Goal: Transaction & Acquisition: Purchase product/service

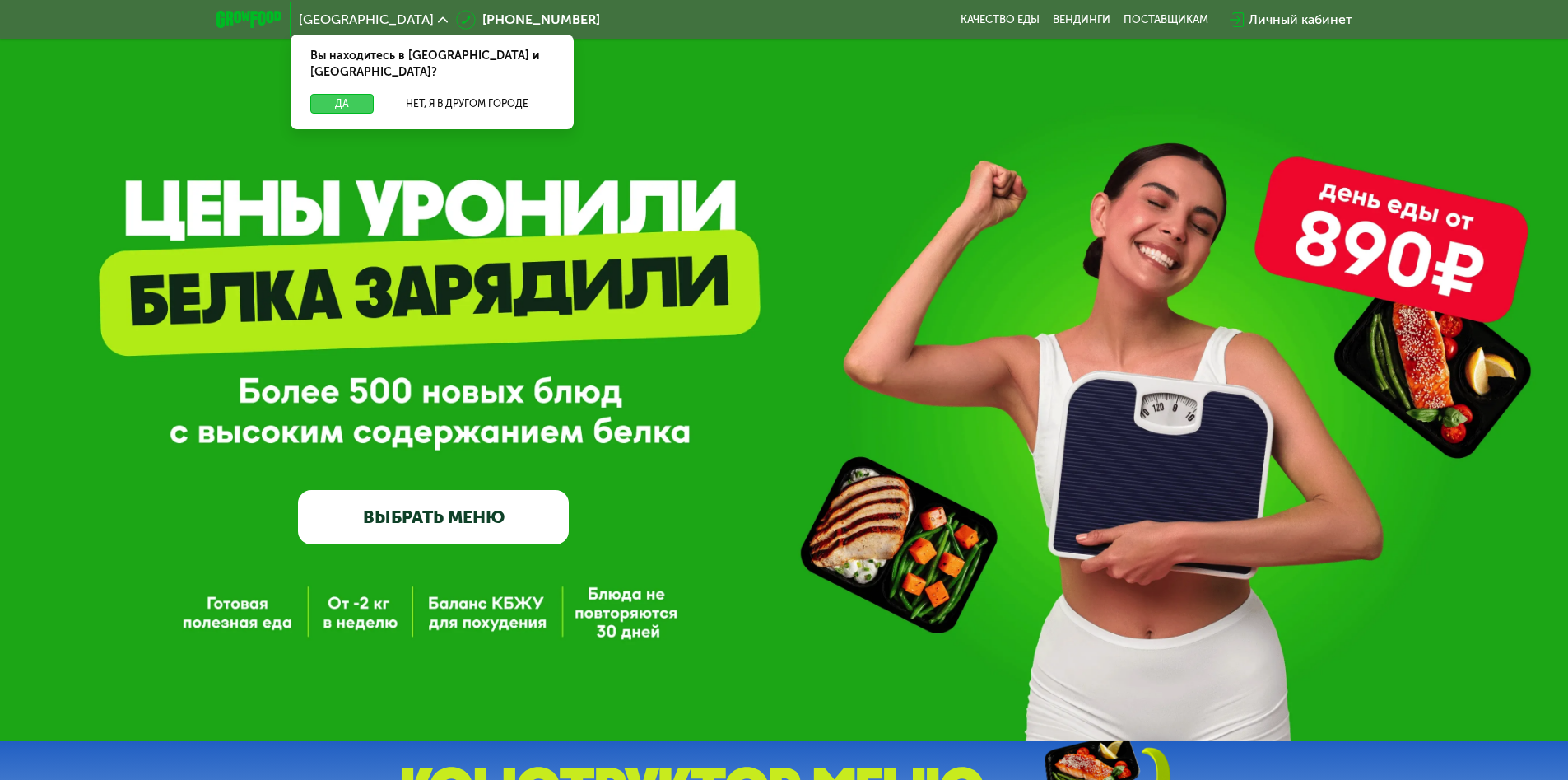
click at [342, 94] on button "Да" at bounding box center [342, 103] width 63 height 20
click at [328, 19] on span "[GEOGRAPHIC_DATA]" at bounding box center [366, 20] width 135 height 13
click at [467, 94] on button "Нет, я в другом городе" at bounding box center [467, 103] width 174 height 20
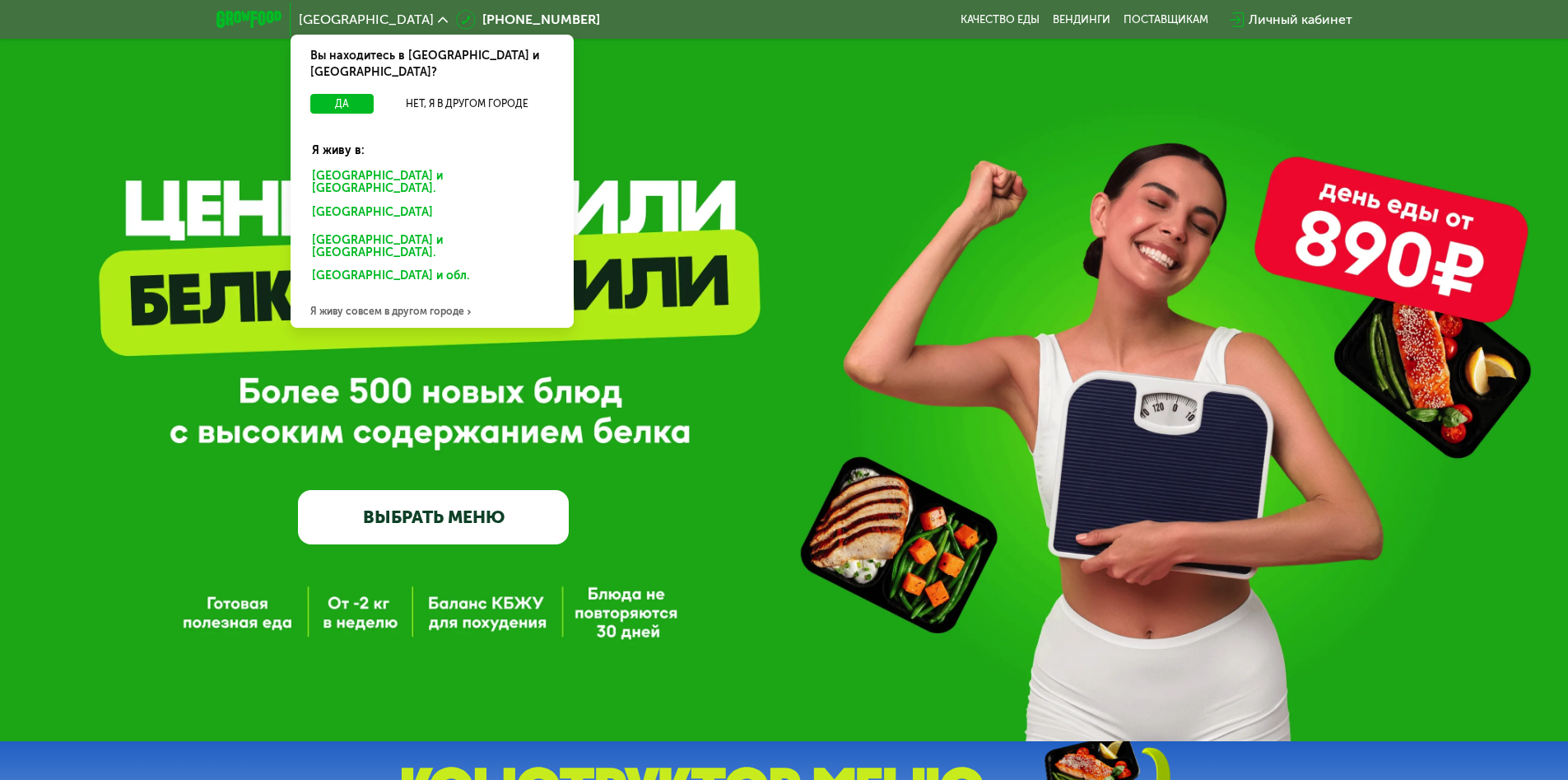
click at [431, 202] on div "[GEOGRAPHIC_DATA] и [GEOGRAPHIC_DATA]." at bounding box center [428, 215] width 257 height 26
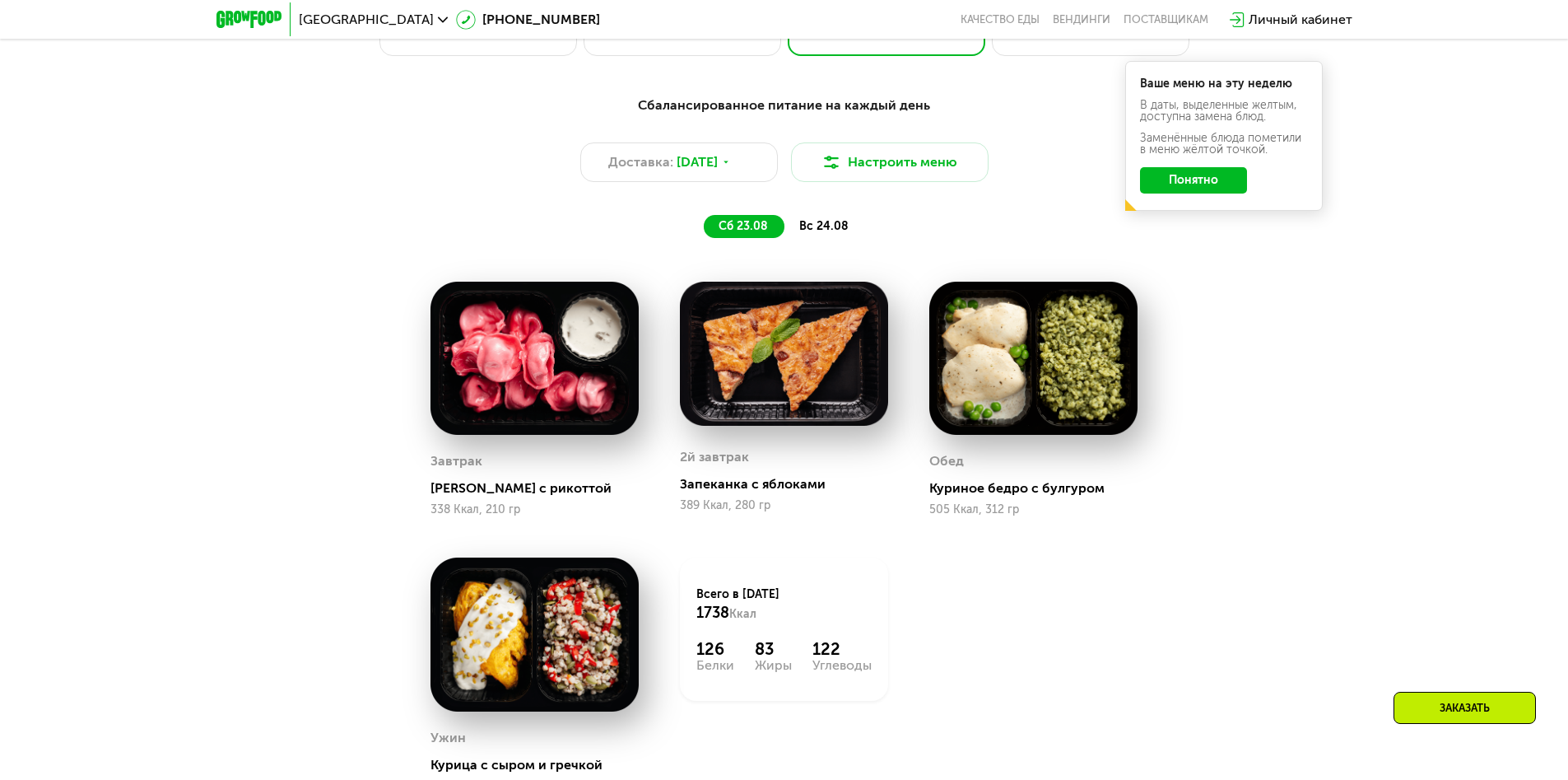
scroll to position [1153, 0]
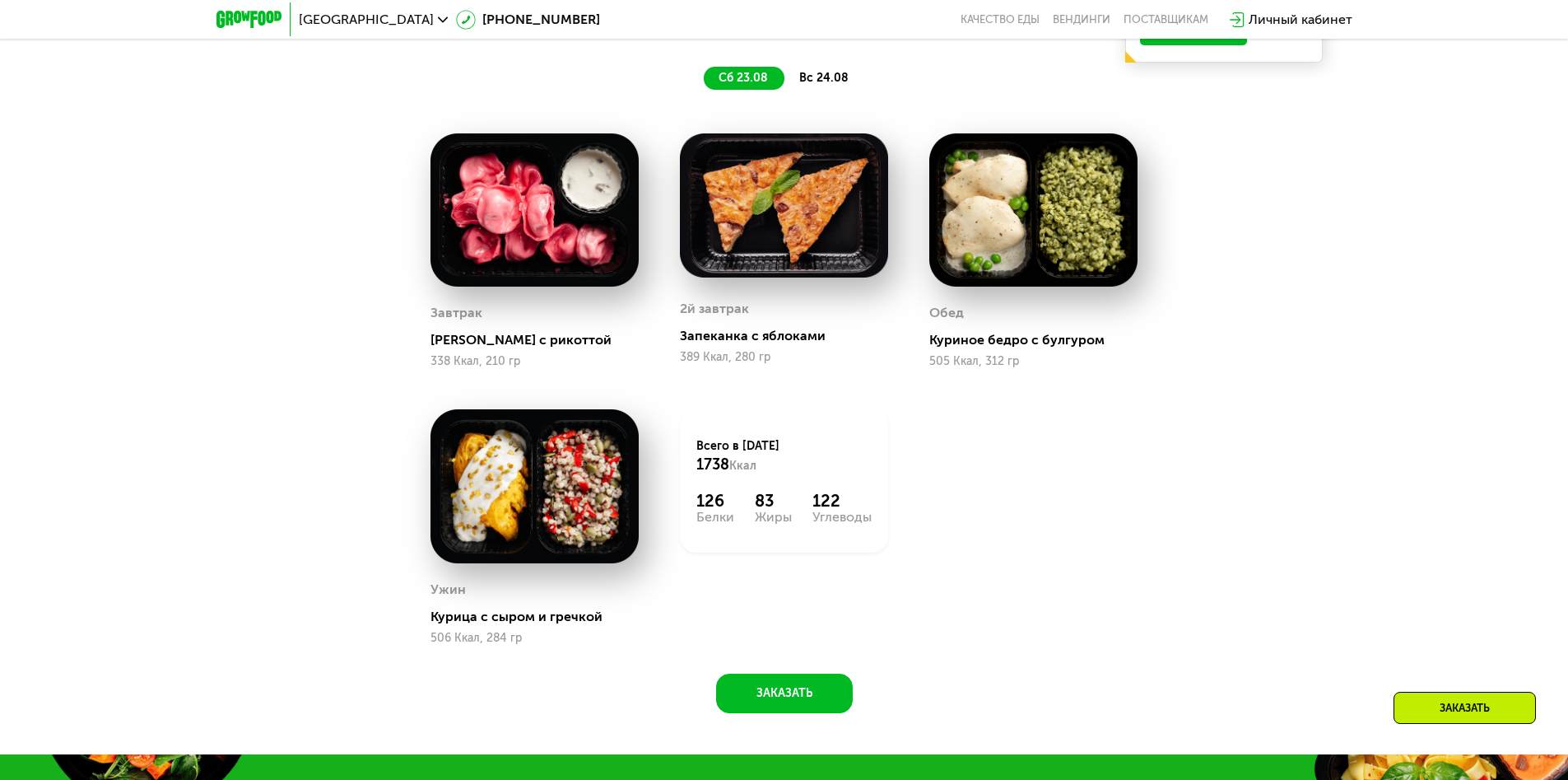
click at [744, 83] on span "сб 23.08" at bounding box center [743, 77] width 49 height 14
click at [824, 83] on span "вс 24.08" at bounding box center [824, 77] width 49 height 14
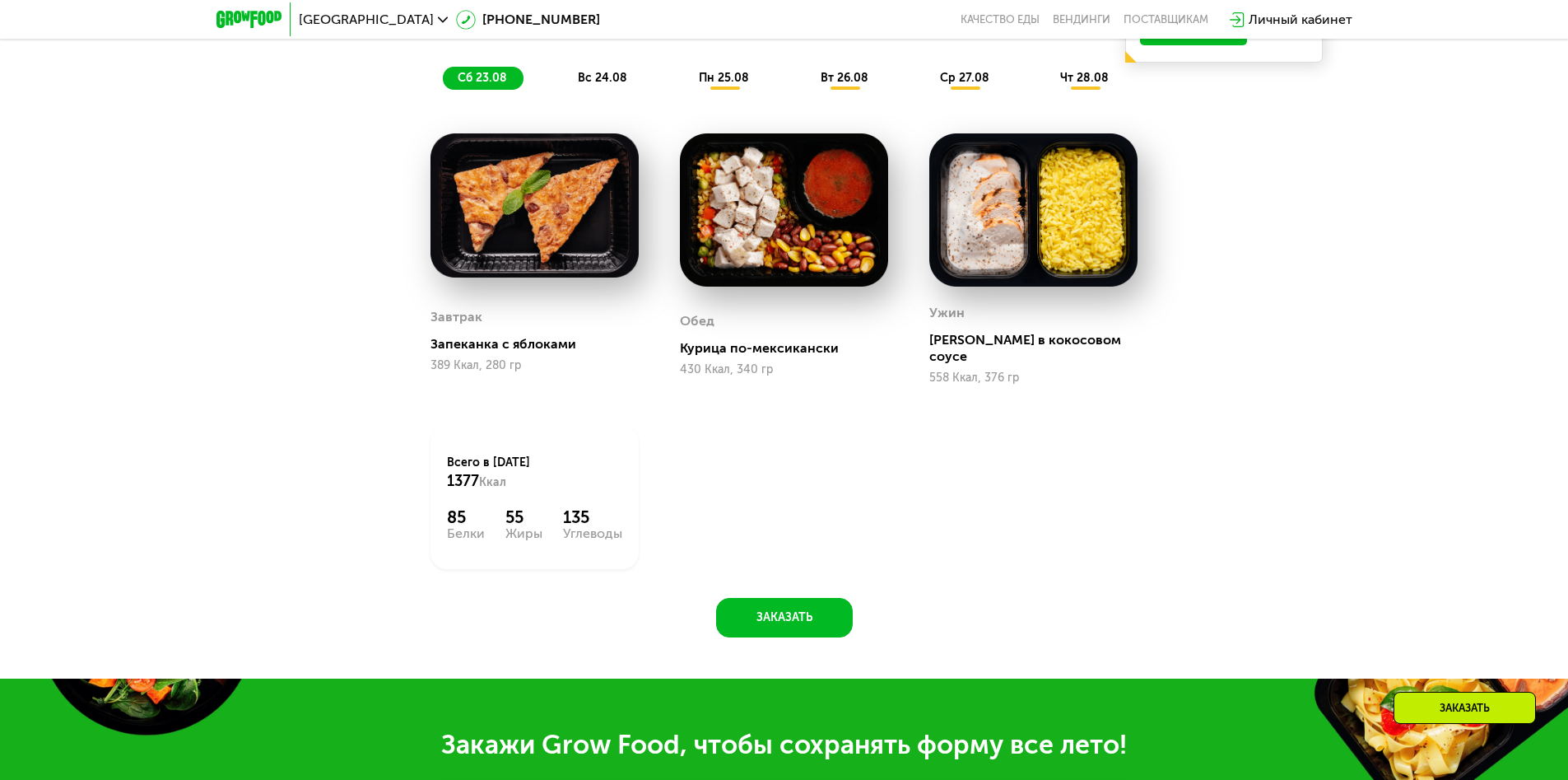
click at [481, 83] on span "сб 23.08" at bounding box center [482, 77] width 49 height 14
click at [603, 83] on span "вс 24.08" at bounding box center [602, 77] width 49 height 14
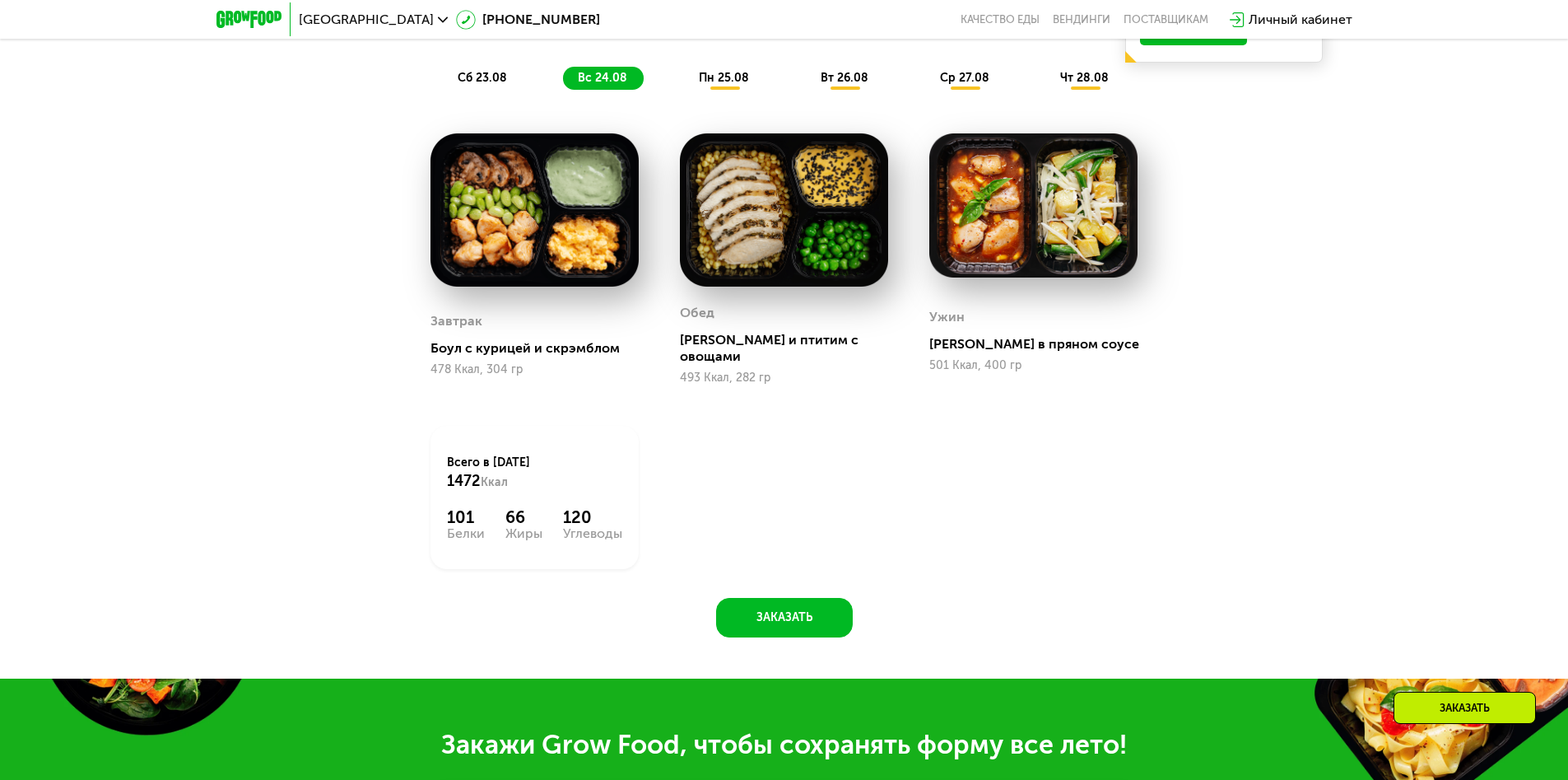
click at [725, 83] on span "пн 25.08" at bounding box center [724, 77] width 50 height 14
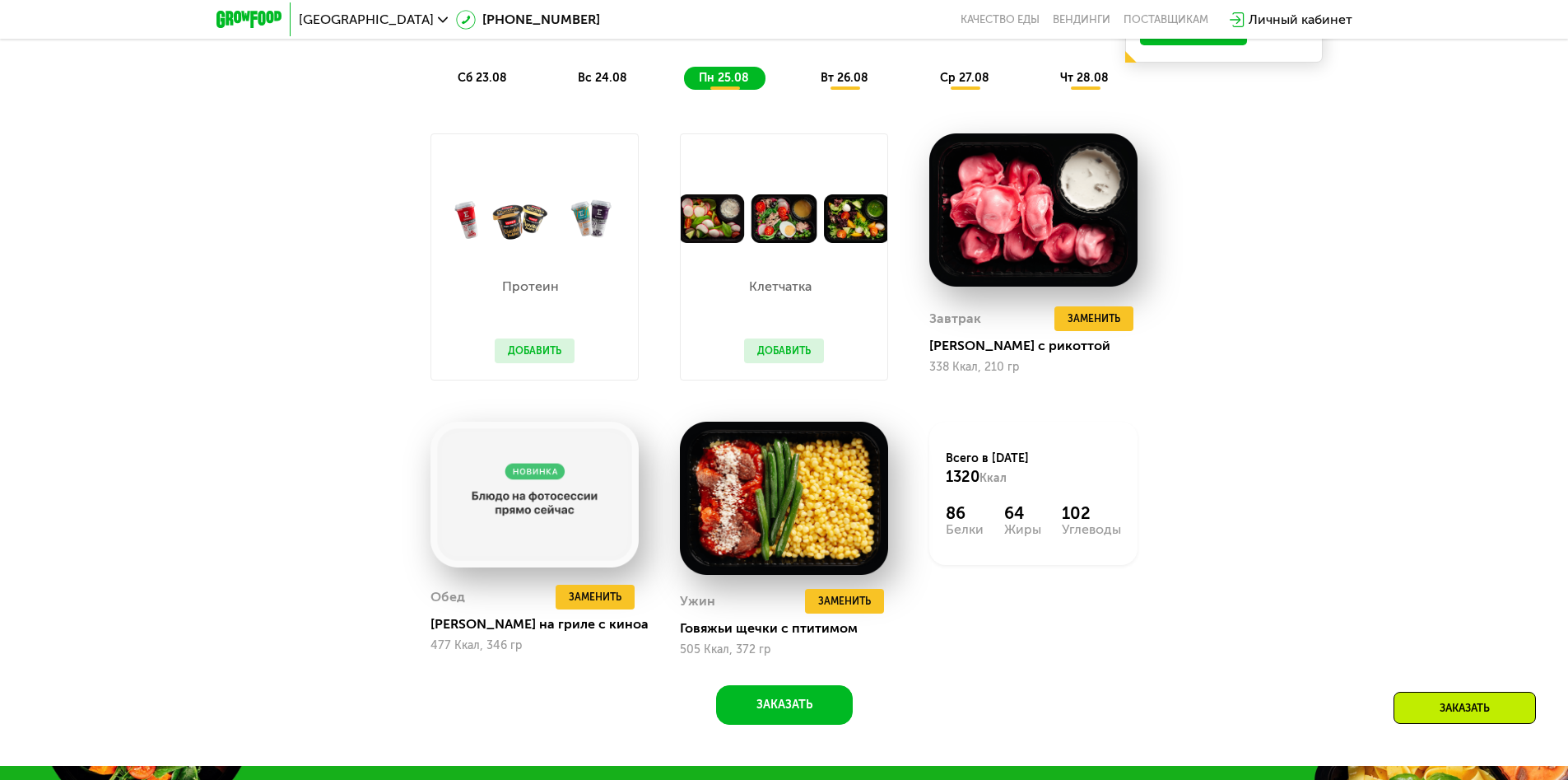
click at [846, 83] on span "вт 26.08" at bounding box center [844, 77] width 47 height 14
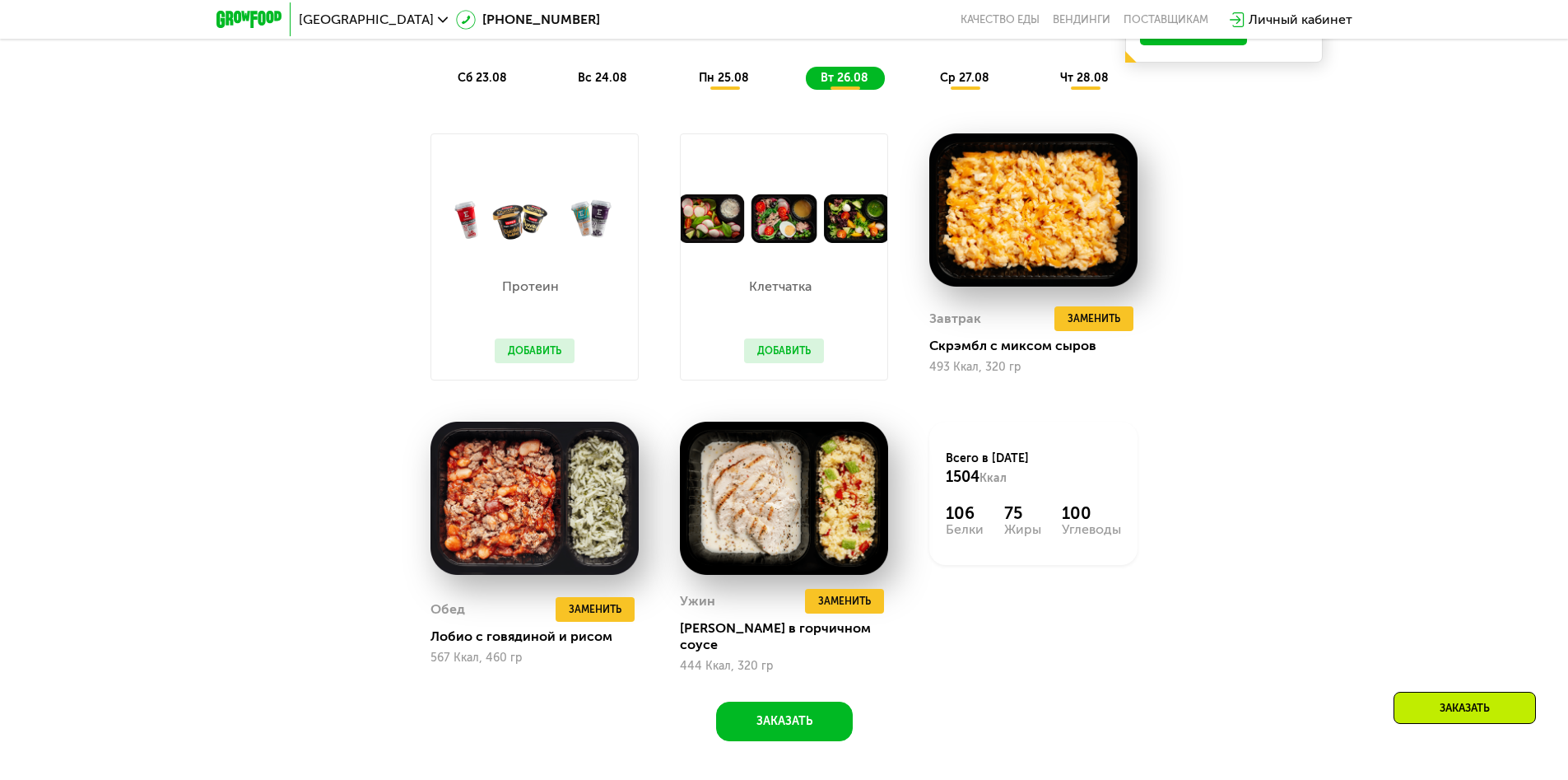
click at [966, 83] on span "ср 27.08" at bounding box center [965, 77] width 49 height 14
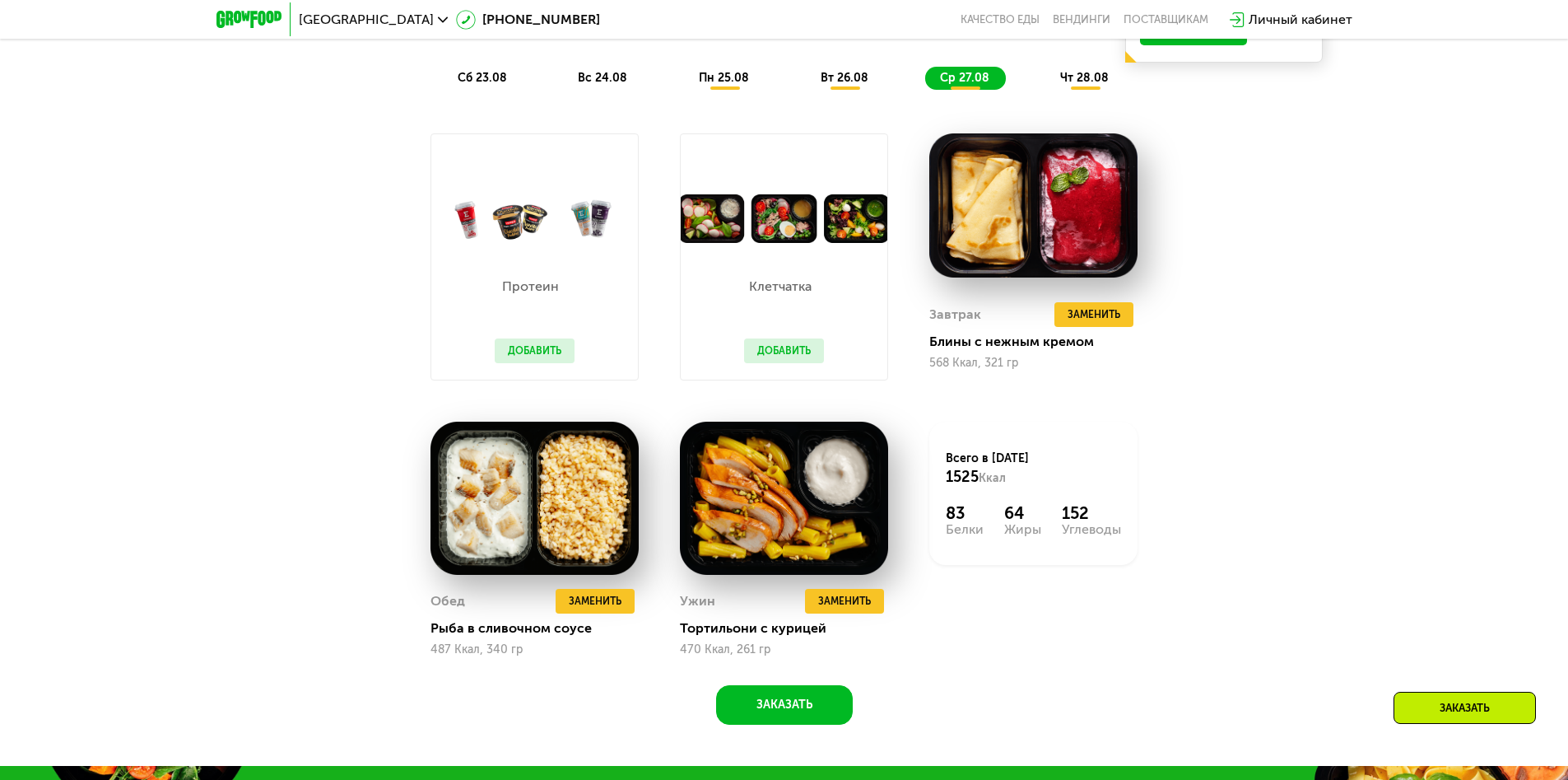
click at [1086, 83] on span "чт 28.08" at bounding box center [1085, 77] width 48 height 14
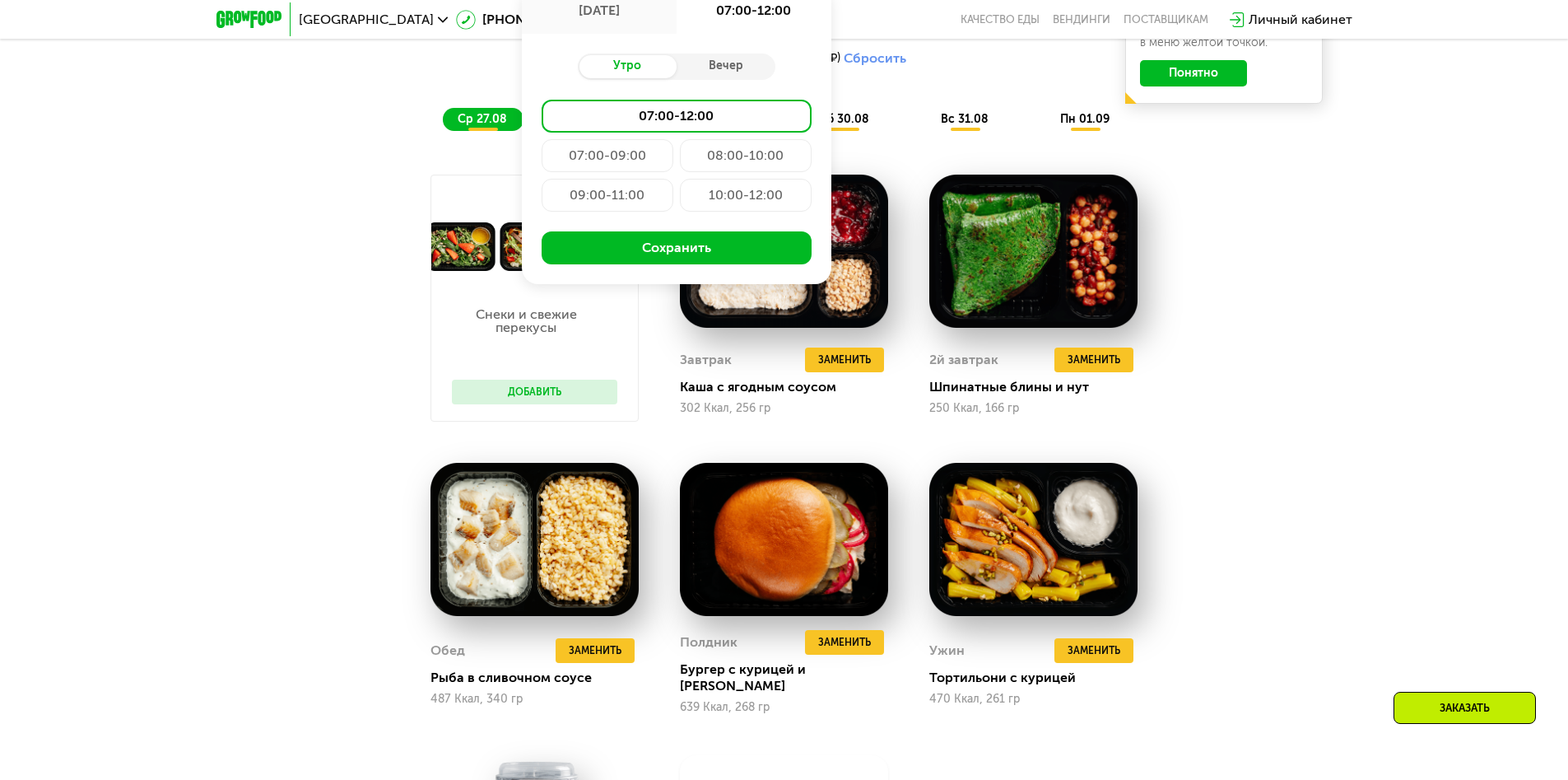
type input "**********"
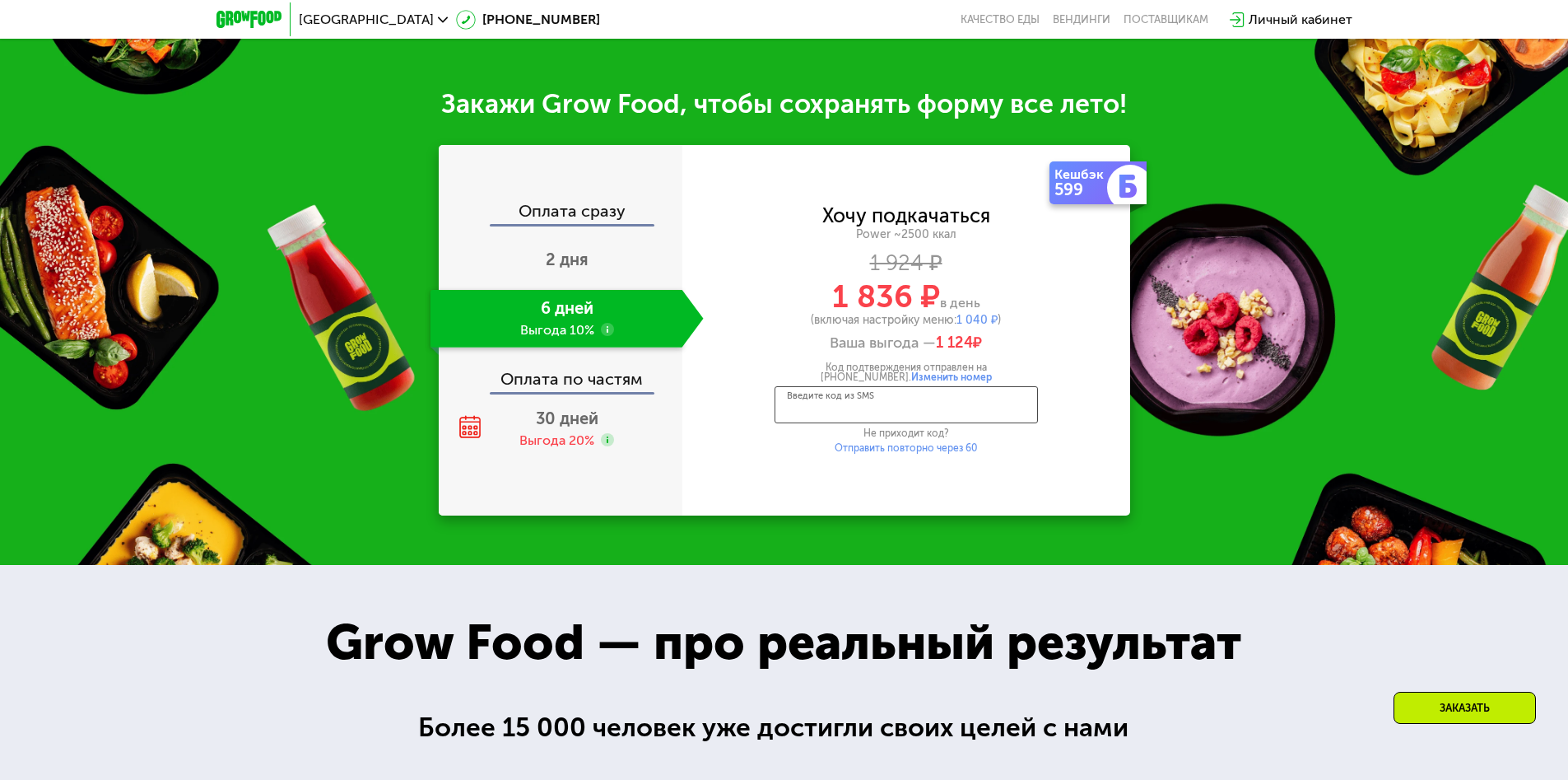
scroll to position [2240, 0]
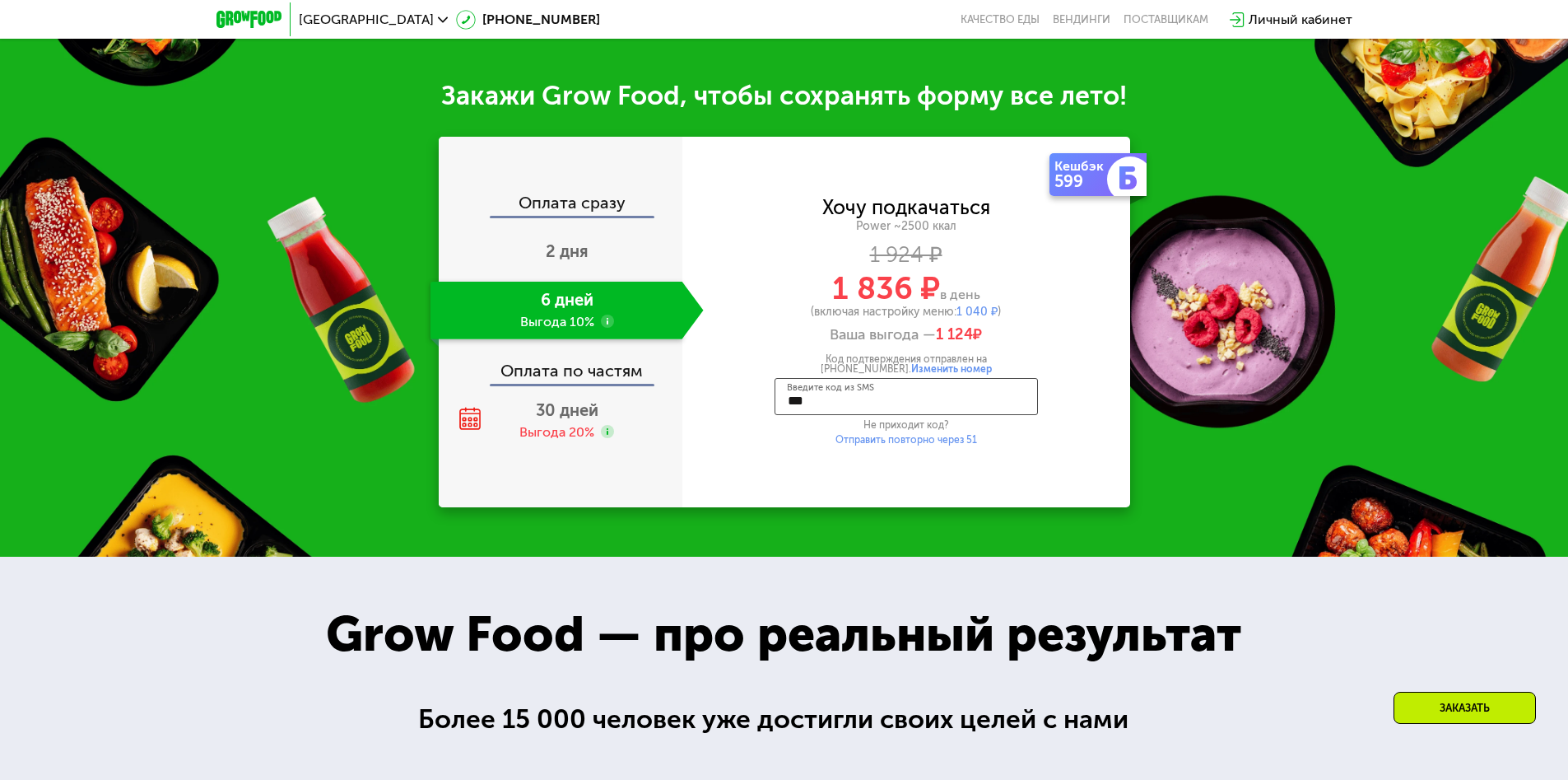
type input "****"
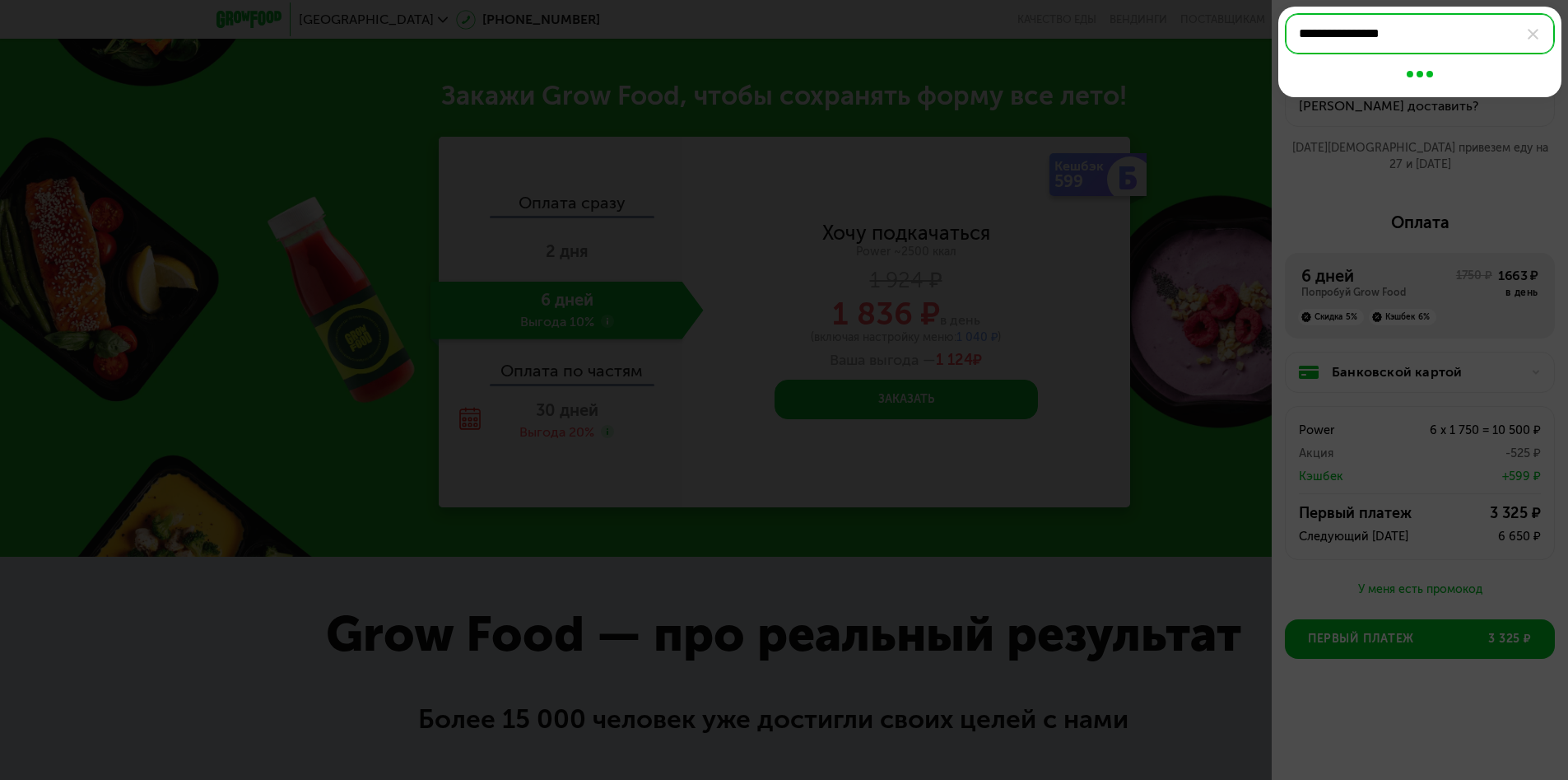
type input "**********"
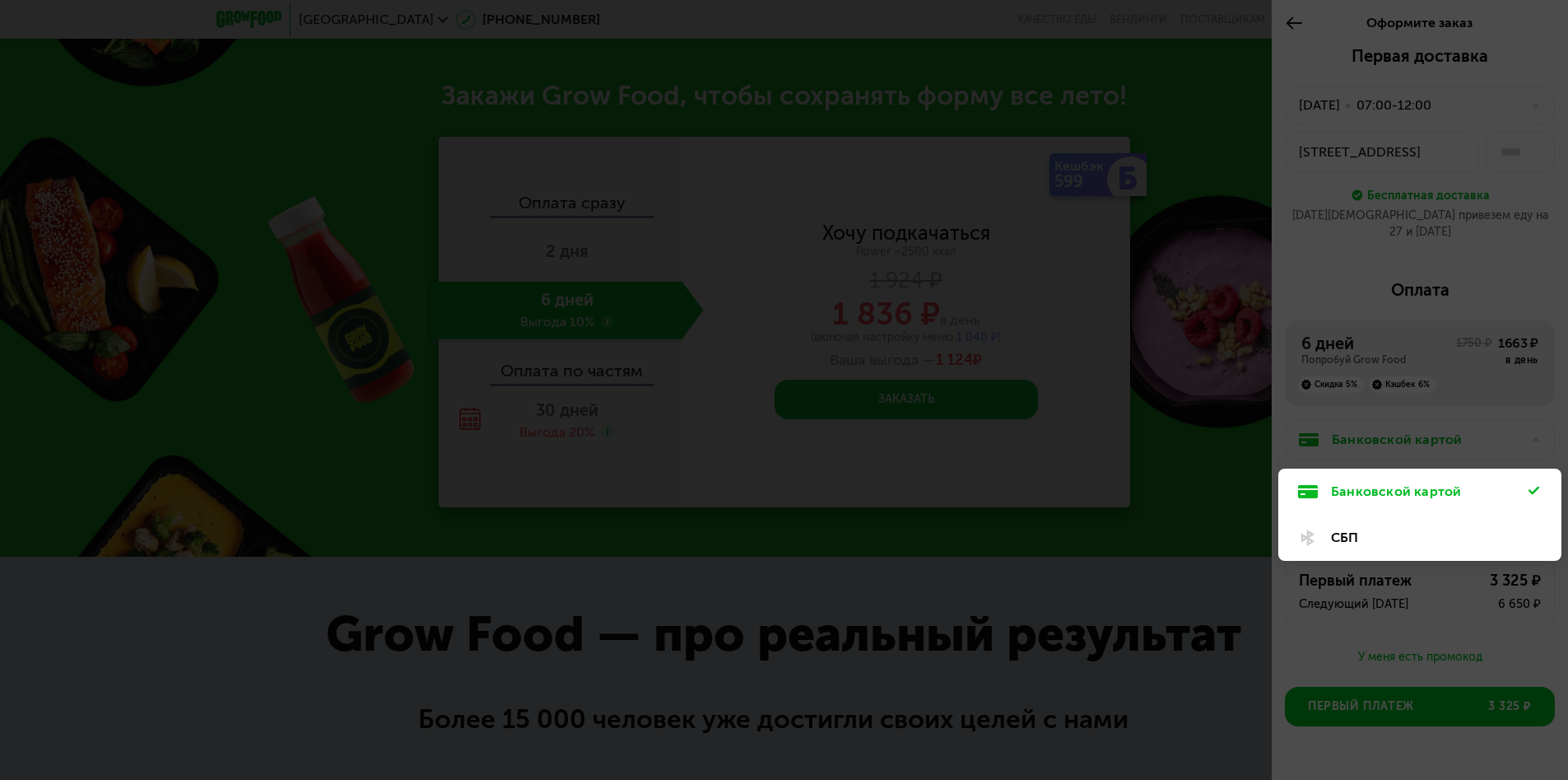
scroll to position [25, 0]
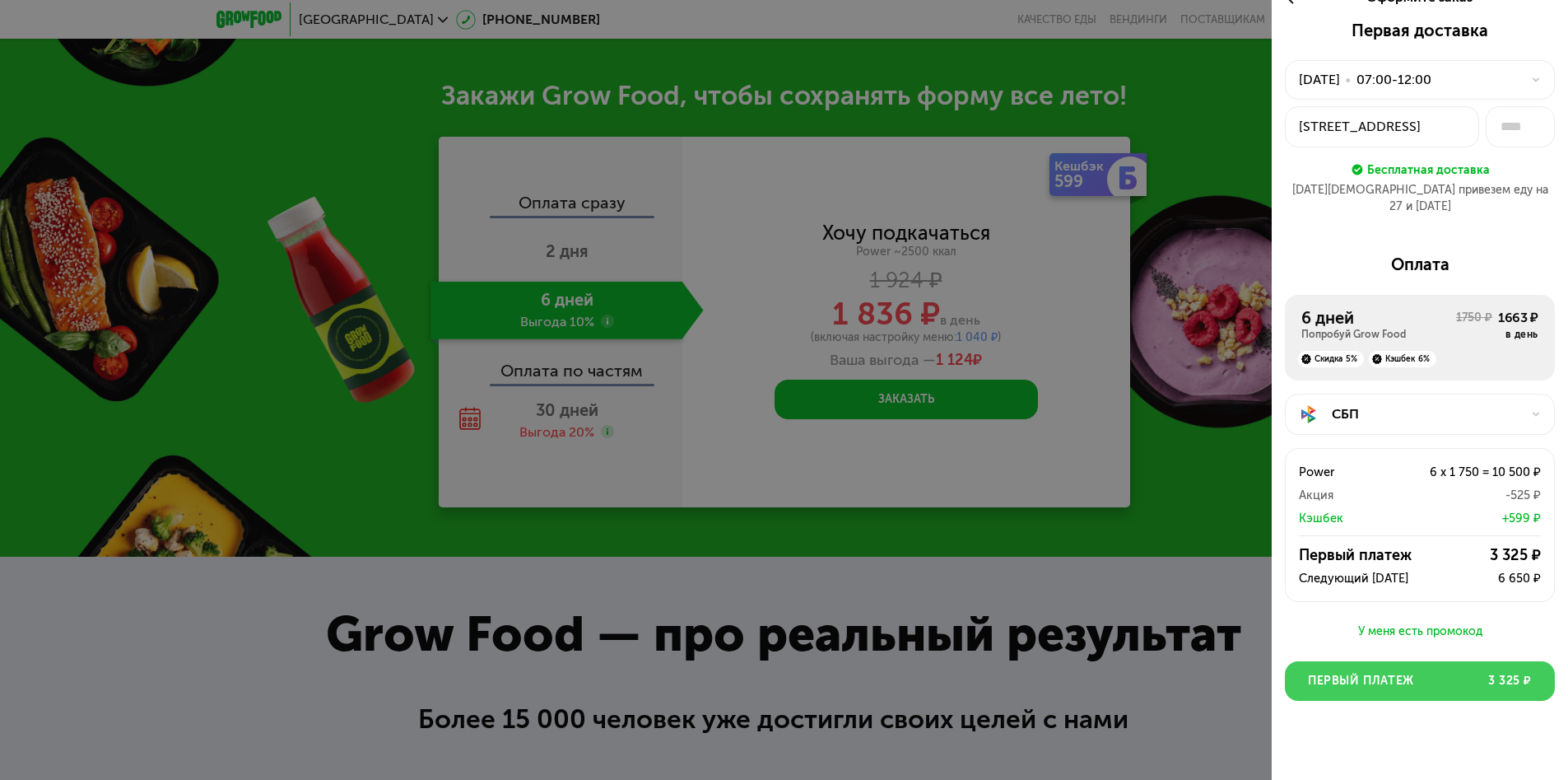
click at [1414, 673] on span "Первый платеж" at bounding box center [1362, 681] width 106 height 17
